Goal: Task Accomplishment & Management: Complete application form

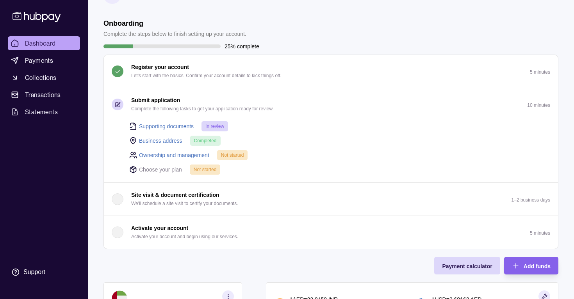
scroll to position [12, 0]
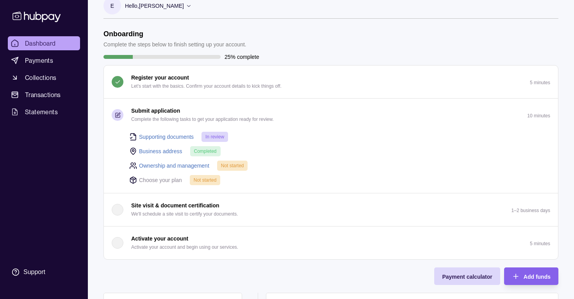
click at [264, 125] on button "Submit application Complete the following tasks to get your application ready f…" at bounding box center [331, 115] width 454 height 33
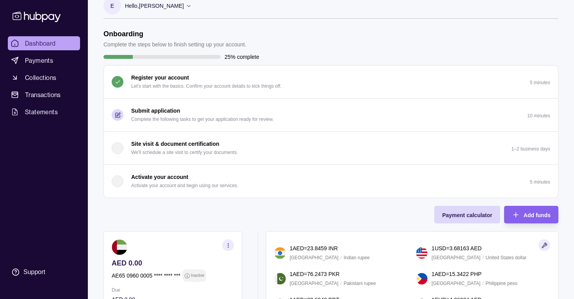
click at [264, 123] on p "Complete the following tasks to get your application ready for review." at bounding box center [202, 119] width 142 height 9
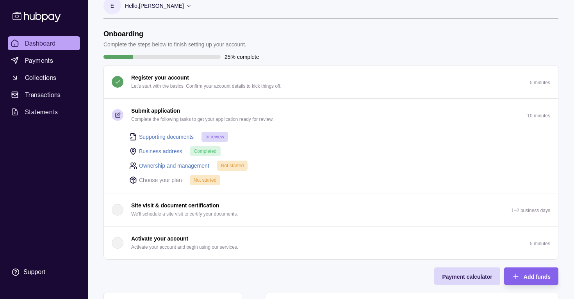
click at [211, 135] on span "In review" at bounding box center [214, 136] width 19 height 5
click at [203, 151] on span "Completed" at bounding box center [205, 151] width 23 height 5
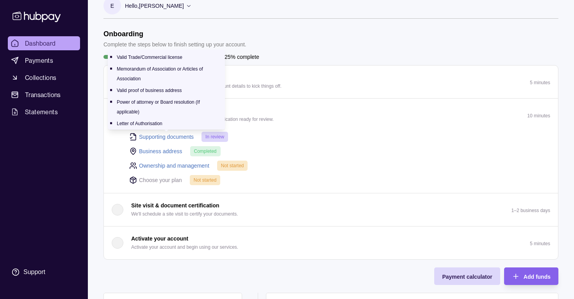
click at [177, 139] on link "Supporting documents" at bounding box center [166, 137] width 55 height 9
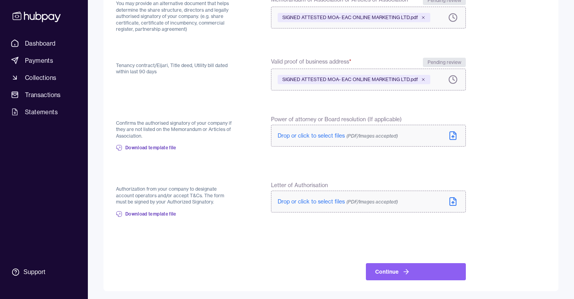
scroll to position [172, 0]
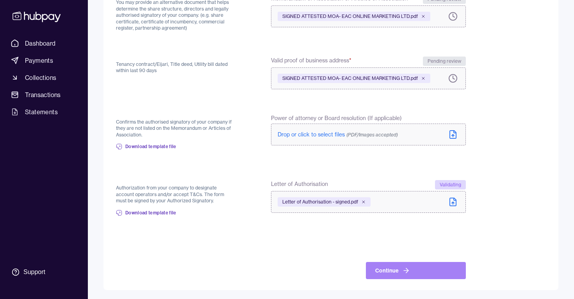
click at [393, 272] on button "Continue" at bounding box center [416, 270] width 100 height 17
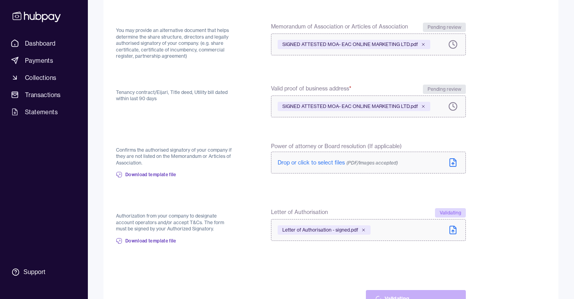
scroll to position [183, 0]
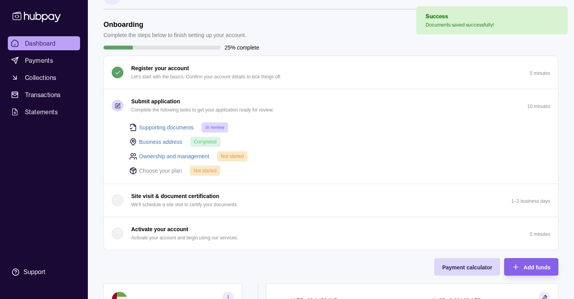
scroll to position [30, 0]
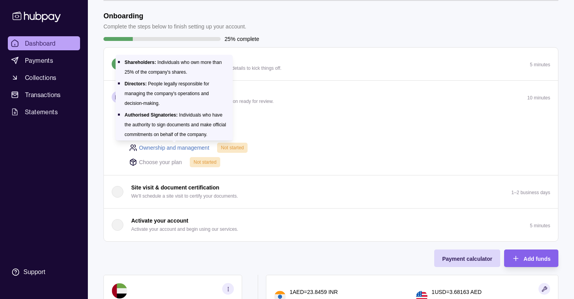
click at [170, 146] on link "Ownership and management" at bounding box center [174, 148] width 70 height 9
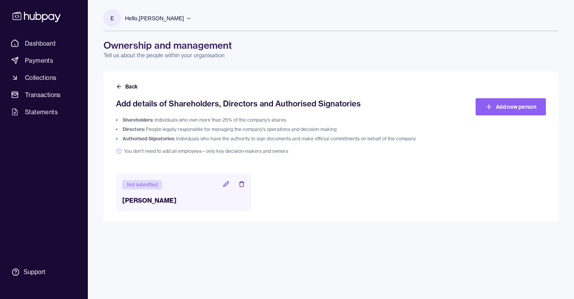
click at [223, 183] on icon at bounding box center [226, 184] width 6 height 6
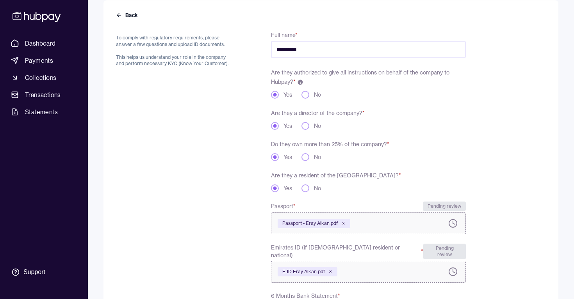
scroll to position [12, 0]
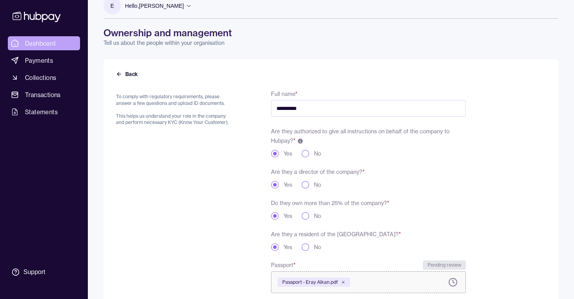
click at [43, 41] on span "Dashboard" at bounding box center [40, 43] width 31 height 9
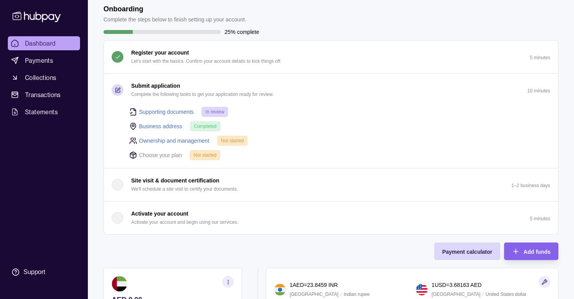
scroll to position [48, 0]
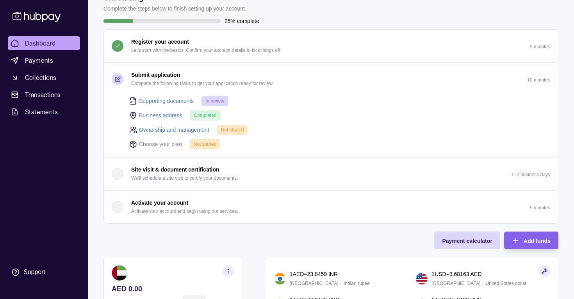
click at [206, 145] on span "Not started" at bounding box center [205, 144] width 23 height 5
click at [215, 100] on span "In review" at bounding box center [214, 100] width 19 height 5
click at [207, 110] on div "Completed" at bounding box center [205, 115] width 30 height 10
click at [205, 117] on span "Completed" at bounding box center [205, 115] width 23 height 5
click at [236, 130] on span "Not started" at bounding box center [232, 129] width 23 height 5
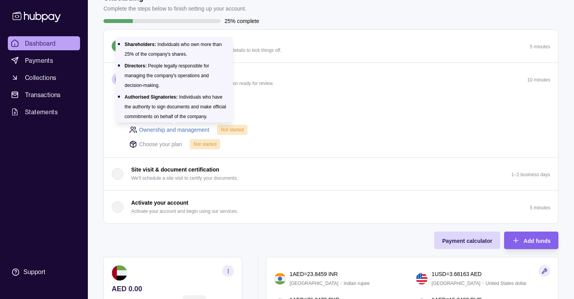
click at [180, 128] on link "Ownership and management" at bounding box center [174, 130] width 70 height 9
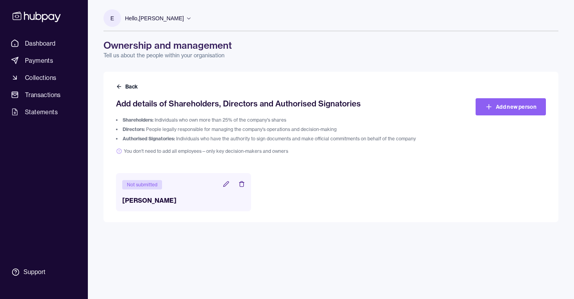
click at [225, 181] on icon at bounding box center [226, 184] width 6 height 6
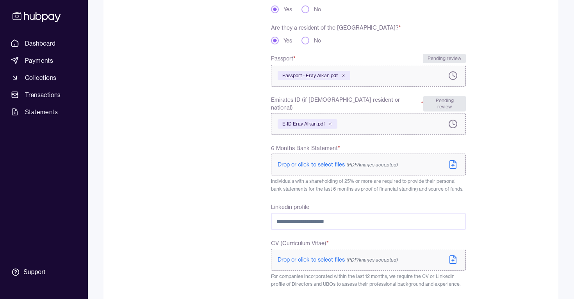
scroll to position [267, 0]
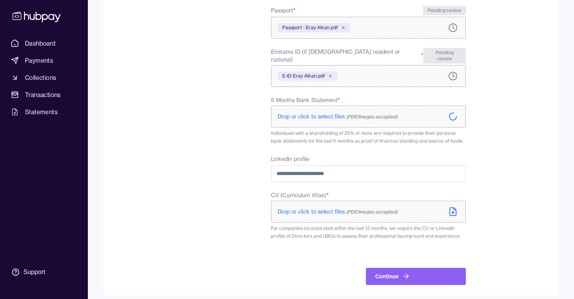
click at [223, 179] on div "To comply with regulatory requirements, please answer a few questions and uploa…" at bounding box center [174, 59] width 117 height 451
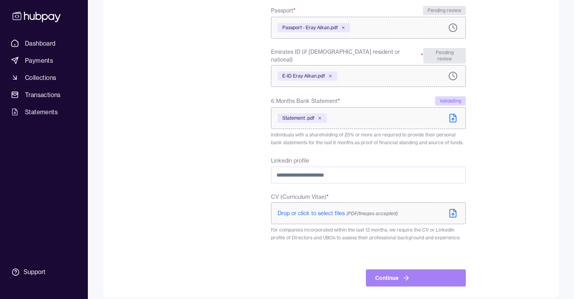
click at [411, 270] on button "Continue" at bounding box center [416, 278] width 100 height 17
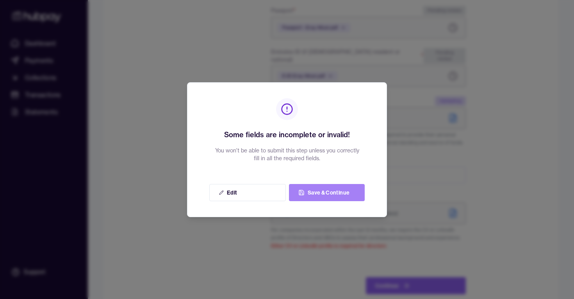
click at [341, 187] on button "Save & Continue" at bounding box center [327, 192] width 76 height 17
